Goal: Transaction & Acquisition: Purchase product/service

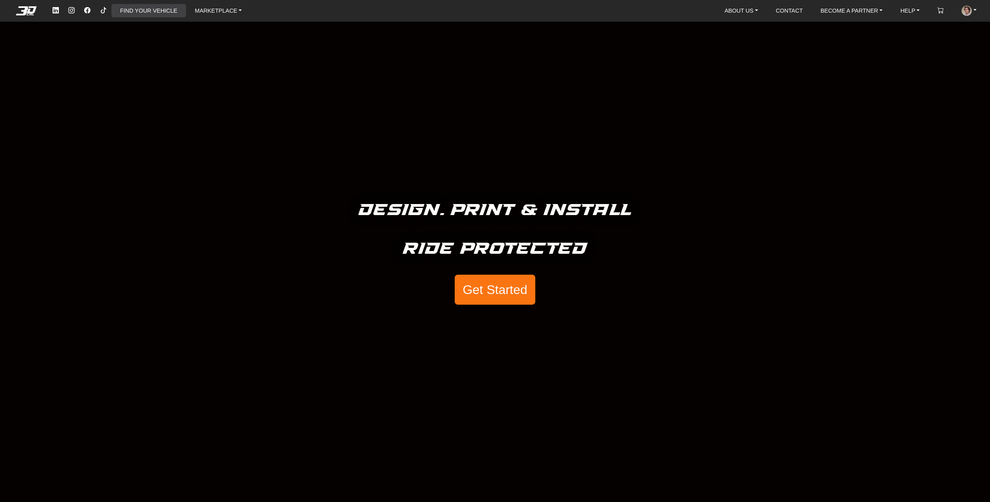
click at [155, 15] on link "FIND YOUR VEHICLE" at bounding box center [148, 10] width 63 height 13
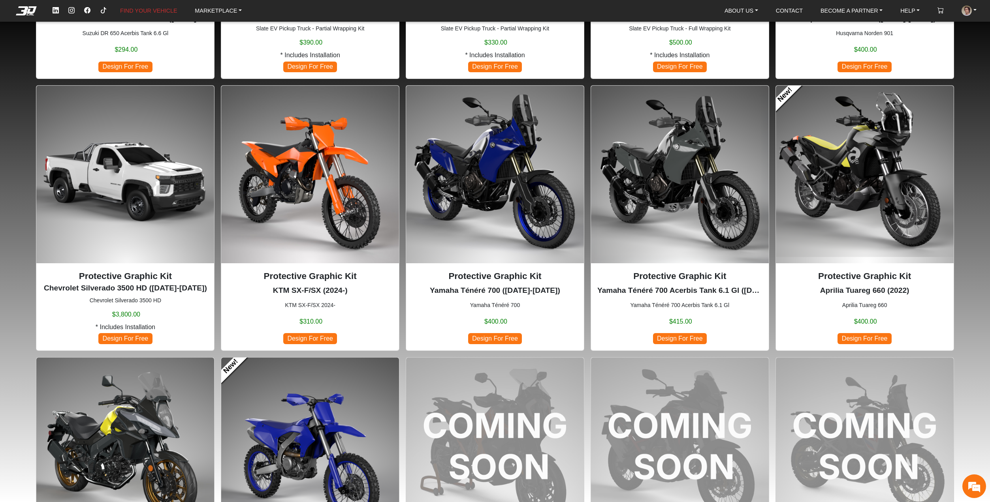
scroll to position [553, 0]
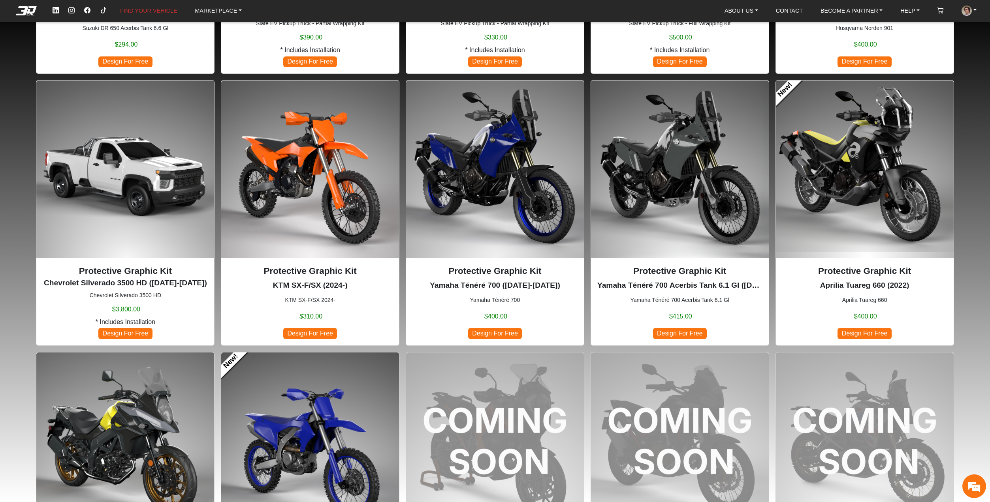
click at [474, 188] on img at bounding box center [495, 170] width 178 height 178
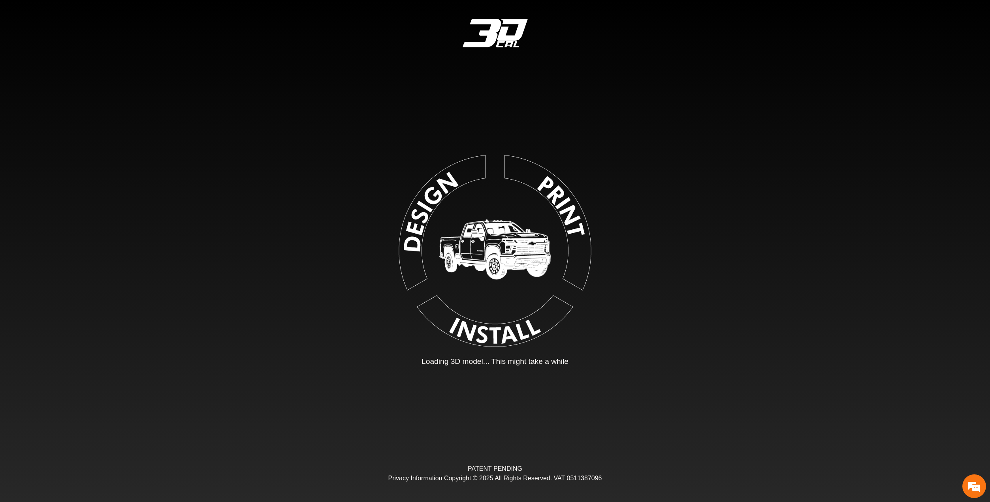
type input "*"
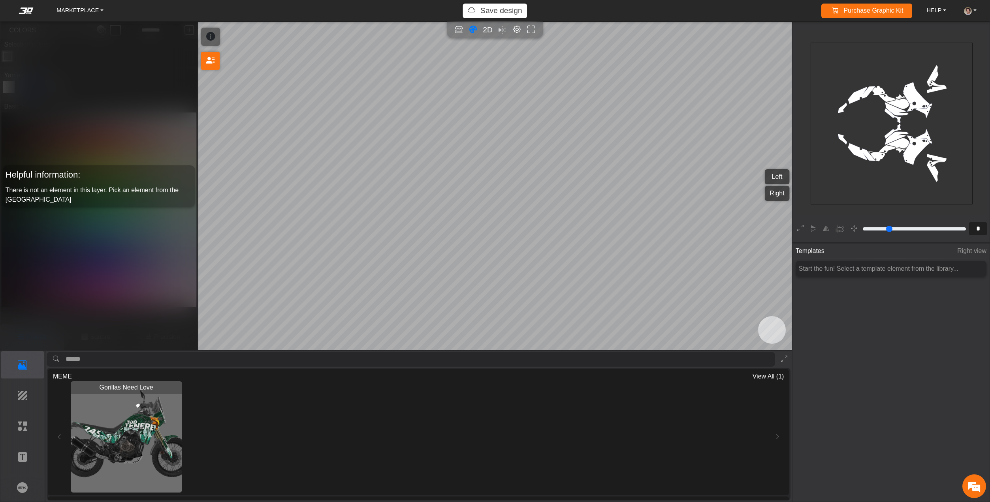
click at [106, 427] on img "View Gorillas Need Love" at bounding box center [126, 437] width 111 height 111
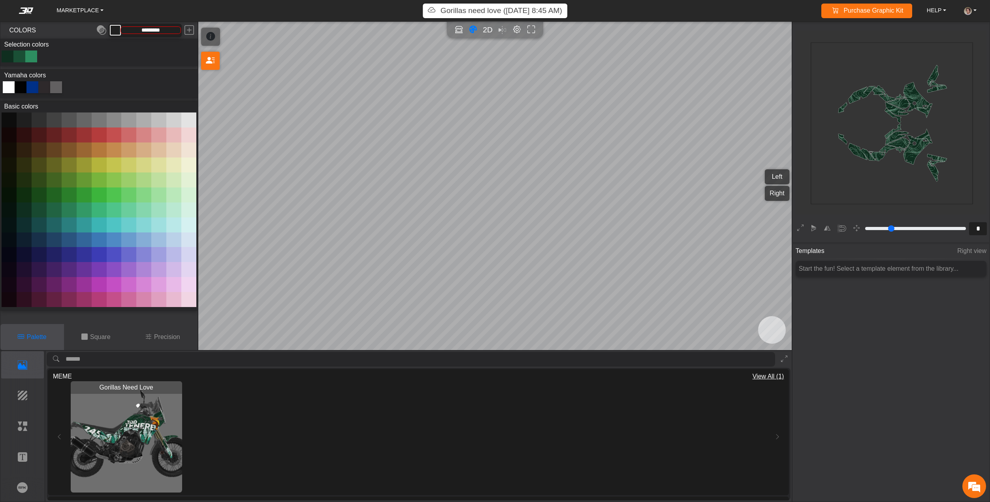
type input "*********"
click at [19, 428] on p "Elements" at bounding box center [23, 426] width 42 height 9
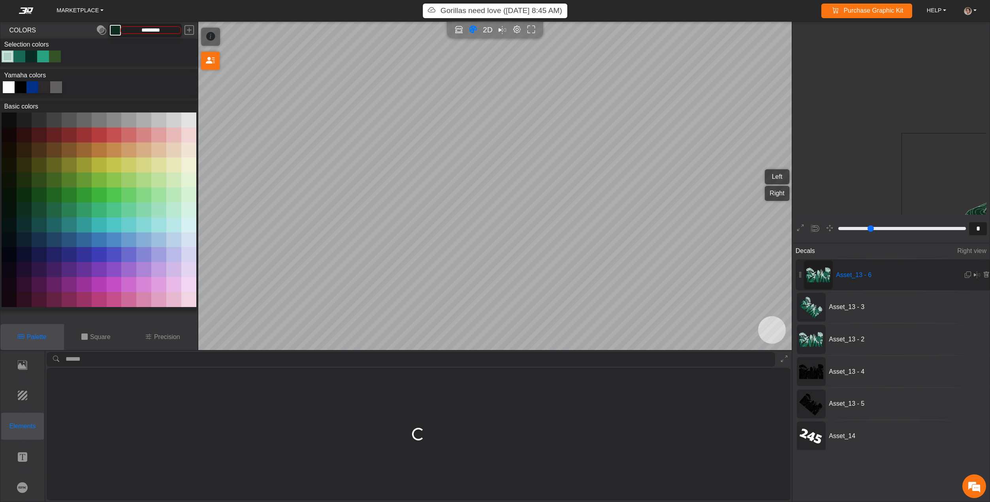
type input "*"
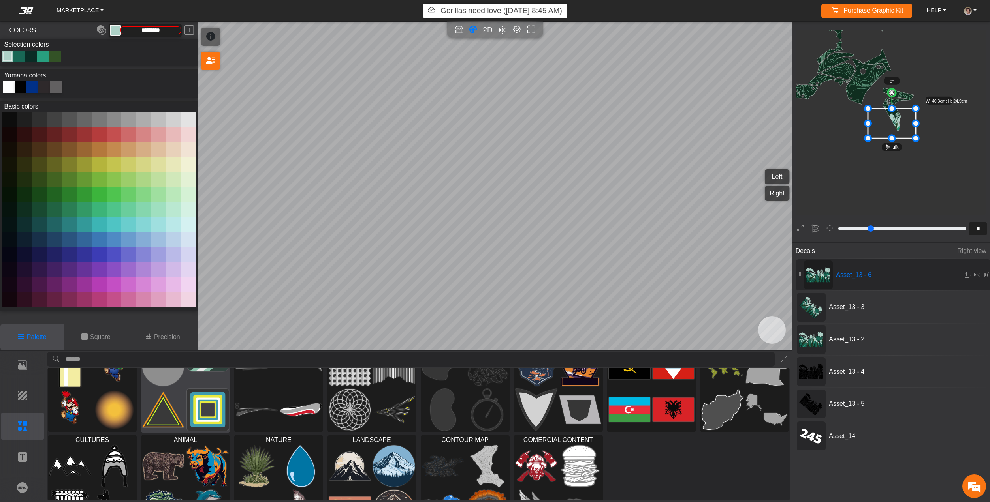
scroll to position [70, 0]
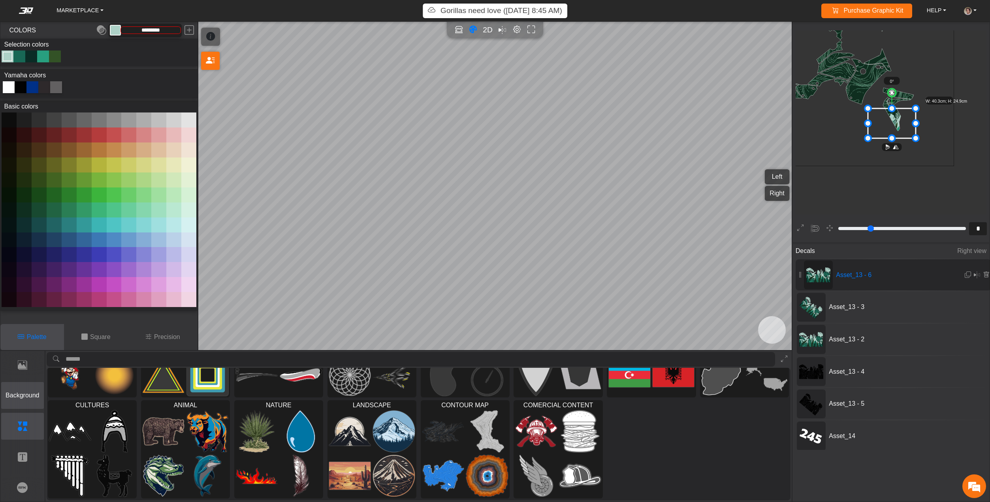
click at [19, 397] on p "Background" at bounding box center [23, 395] width 42 height 9
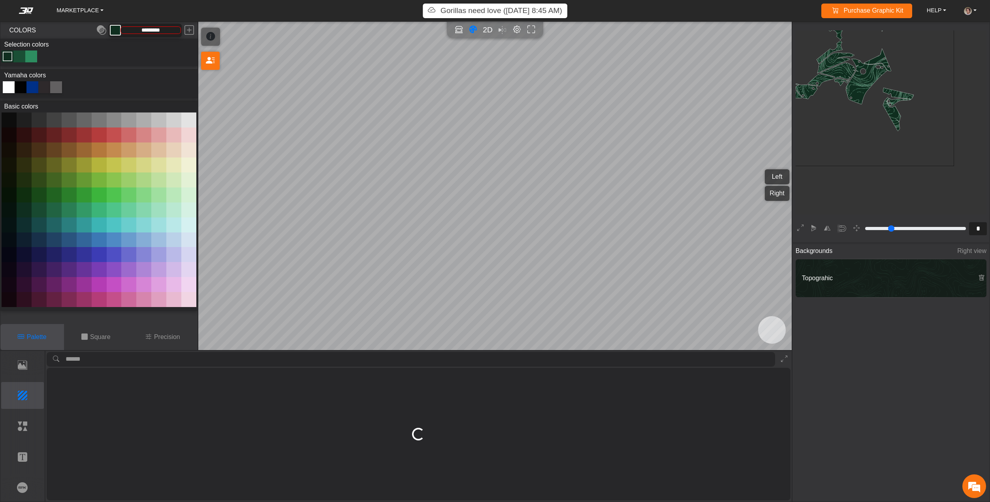
scroll to position [0, 0]
type input "*********"
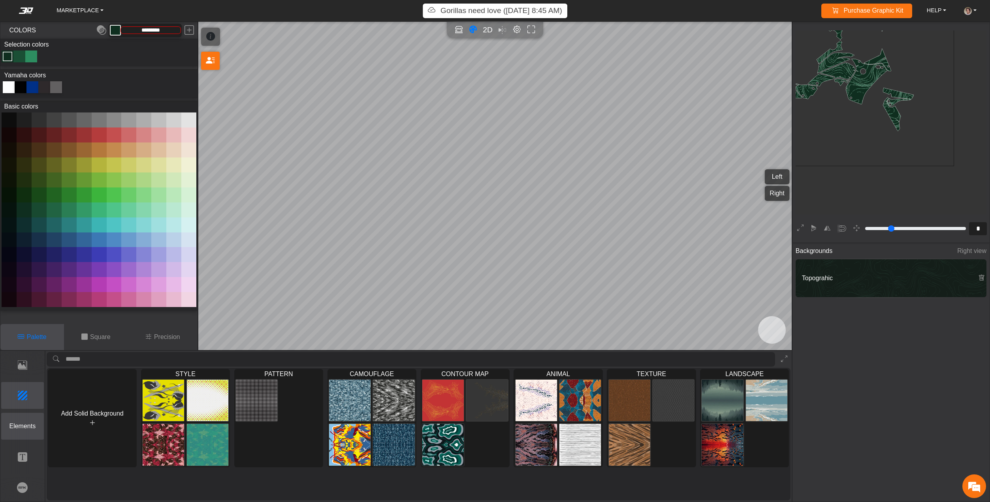
click at [30, 427] on p "Elements" at bounding box center [23, 426] width 42 height 9
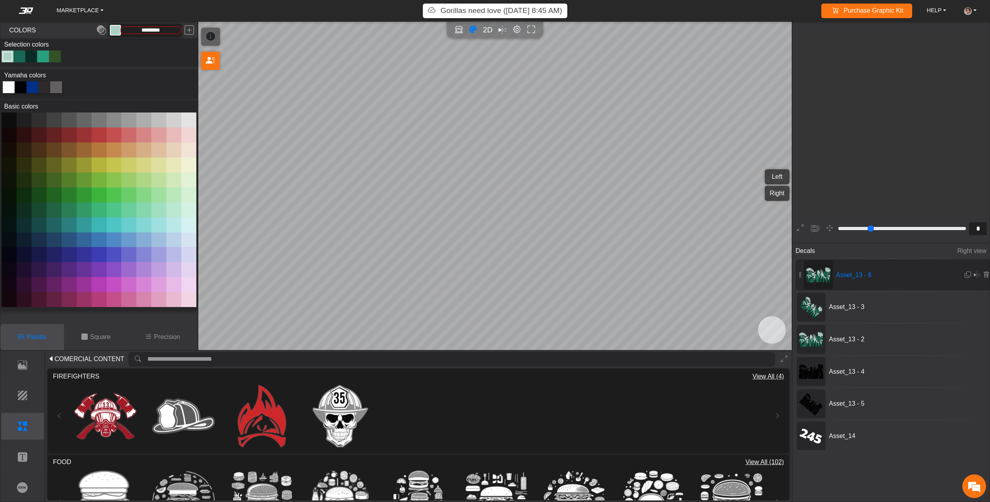
scroll to position [370, 347]
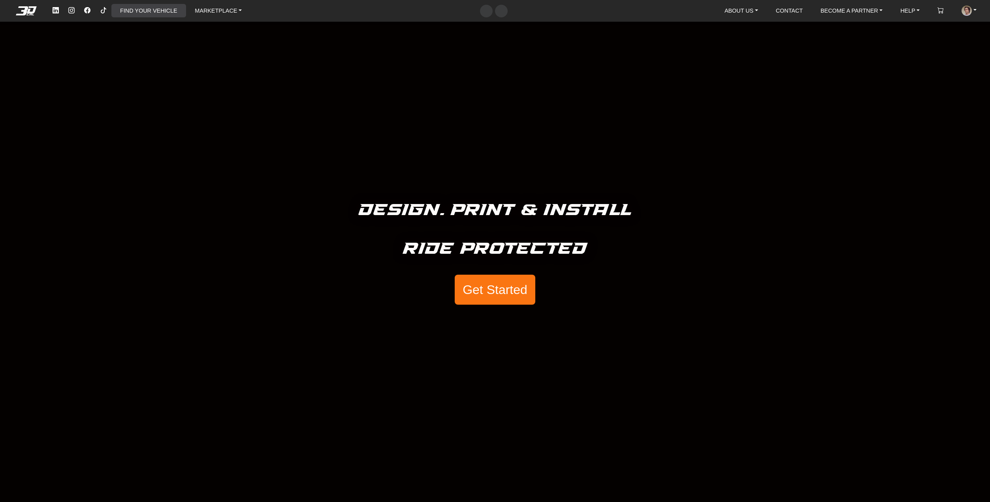
click at [149, 12] on link "FIND YOUR VEHICLE" at bounding box center [148, 10] width 63 height 13
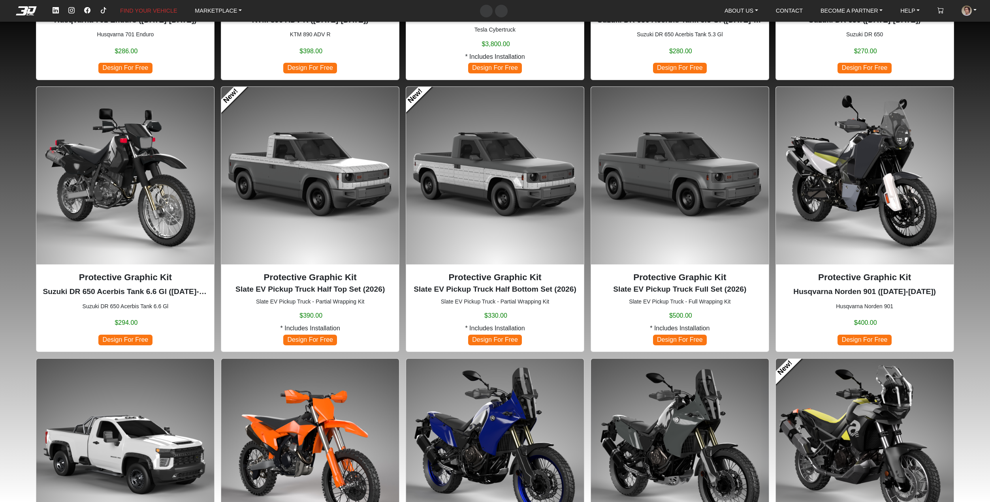
scroll to position [276, 0]
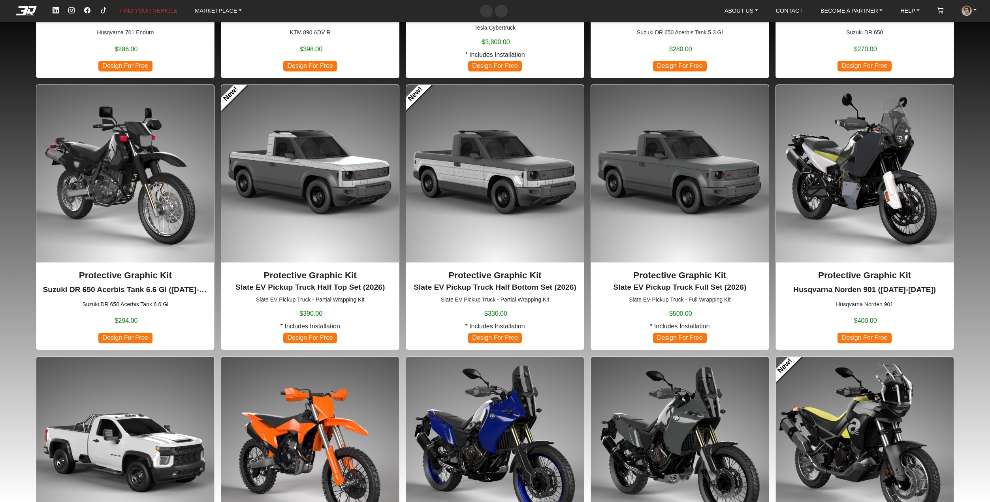
click at [476, 196] on img at bounding box center [495, 174] width 178 height 178
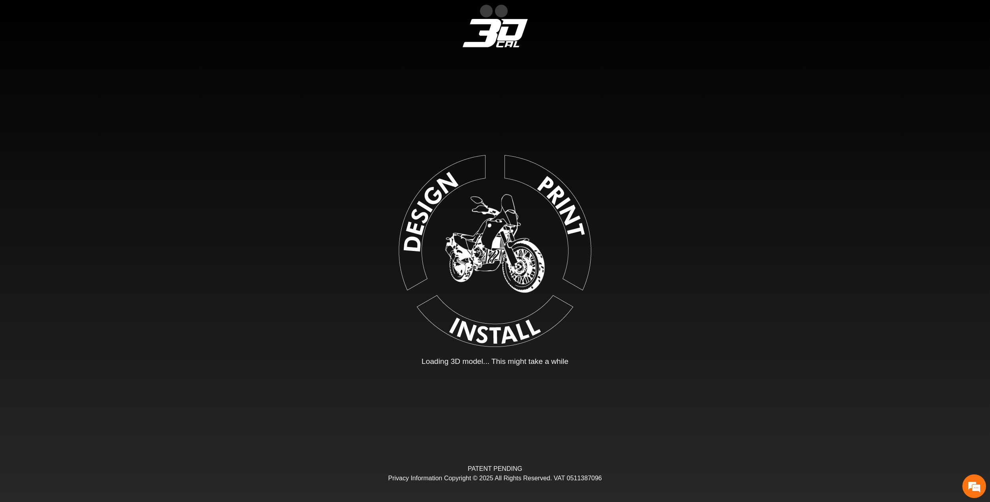
type input "*"
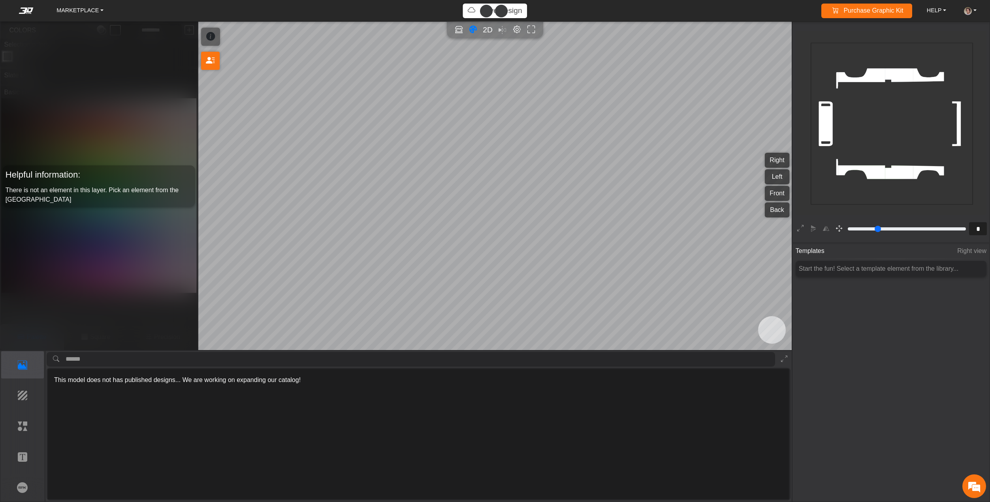
click at [838, 229] on icon "button" at bounding box center [839, 229] width 6 height 7
click at [836, 231] on icon "button" at bounding box center [839, 229] width 6 height 7
click at [455, 33] on icon "Open in Showroom" at bounding box center [459, 29] width 8 height 9
